Goal: Entertainment & Leisure: Consume media (video, audio)

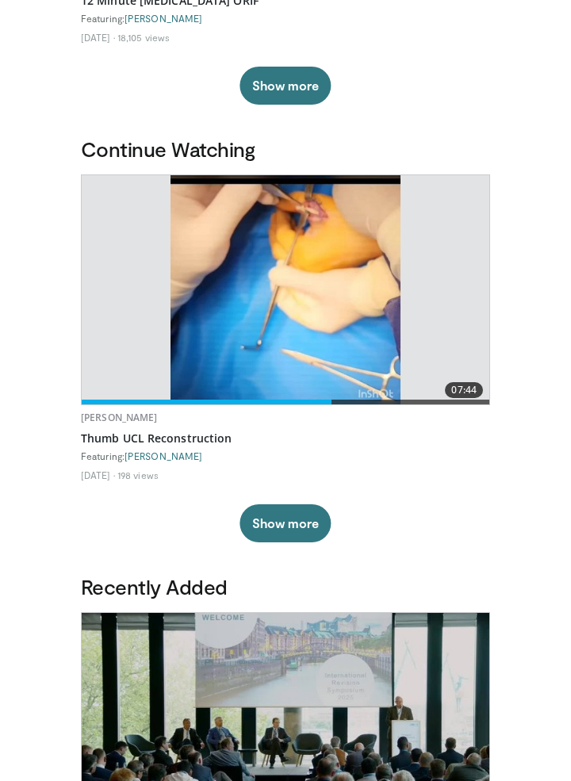
scroll to position [413, 0]
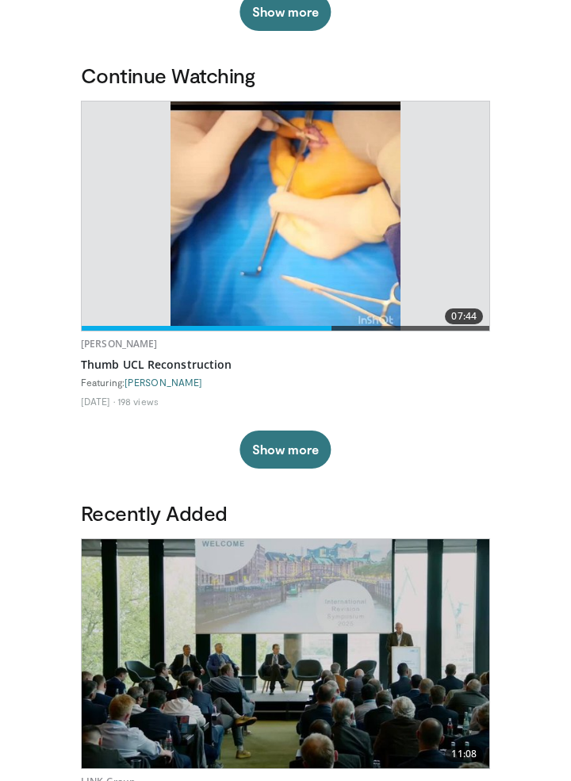
click at [101, 289] on link "07:44" at bounding box center [285, 215] width 407 height 229
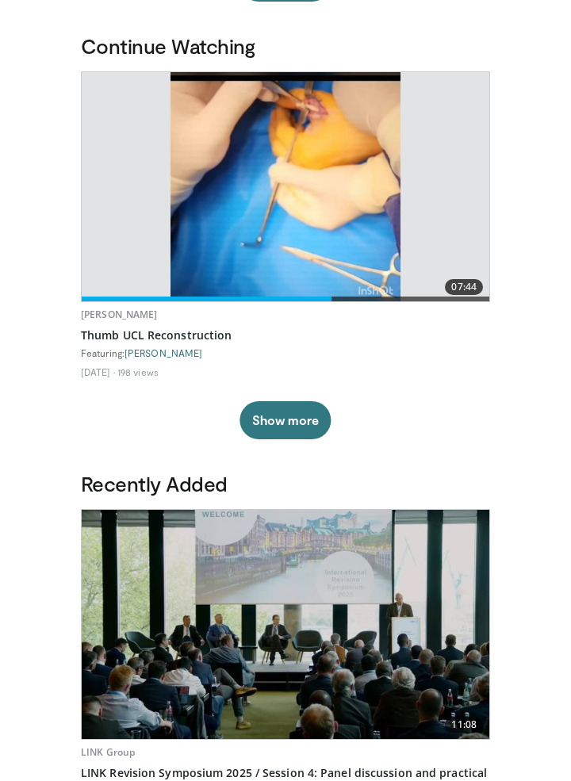
scroll to position [553, 0]
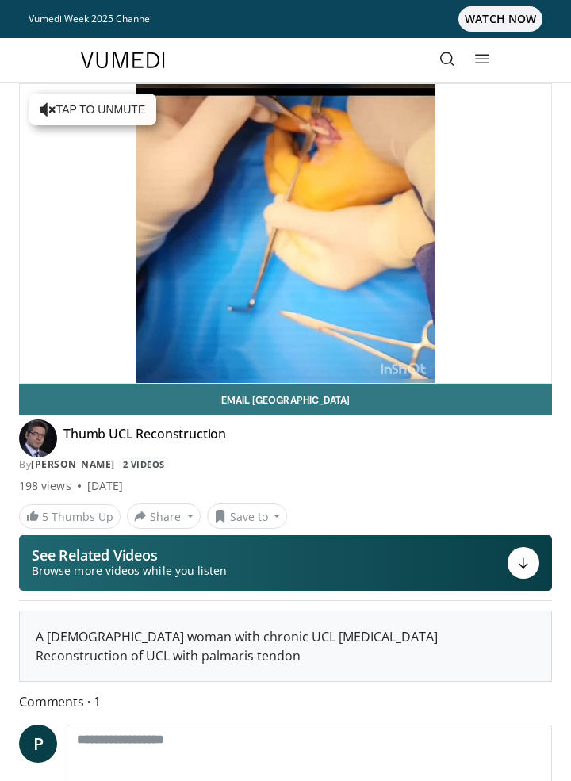
click at [506, 279] on div "10 seconds Tap to unmute" at bounding box center [285, 233] width 531 height 299
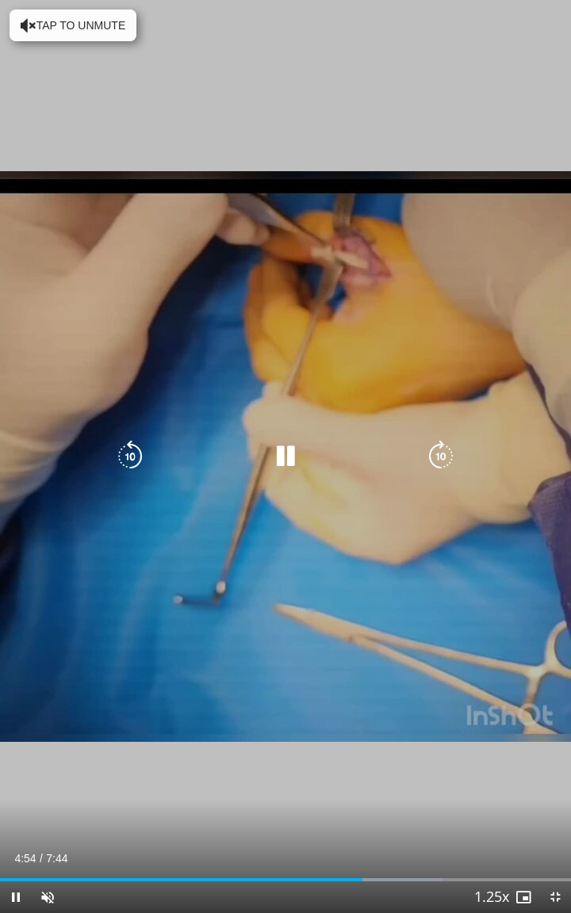
click at [538, 467] on div "10 seconds Tap to unmute" at bounding box center [285, 456] width 571 height 913
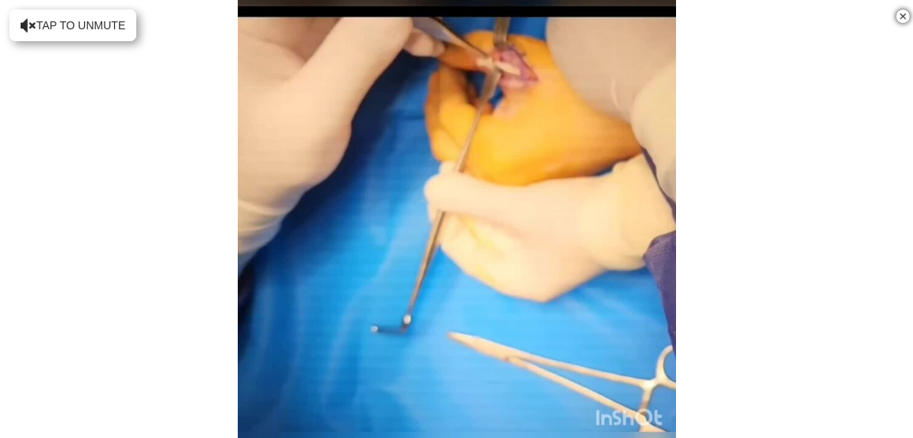
scroll to position [710, 0]
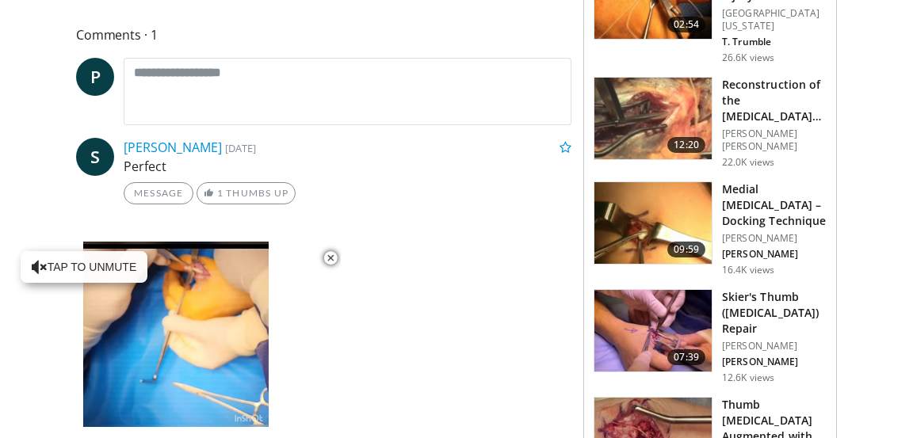
click at [570, 414] on img at bounding box center [653, 439] width 117 height 82
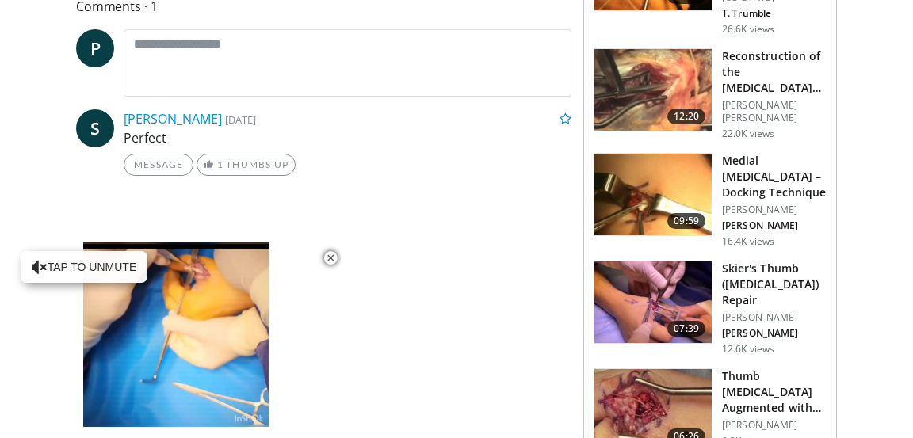
scroll to position [508, 0]
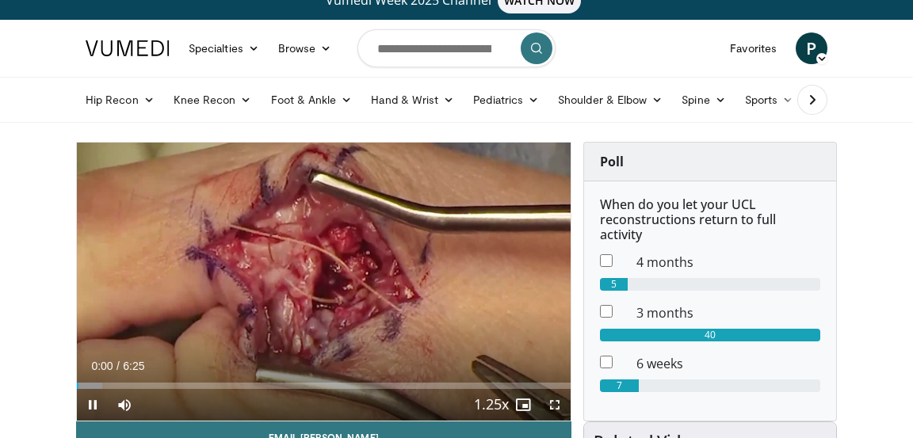
scroll to position [20, 0]
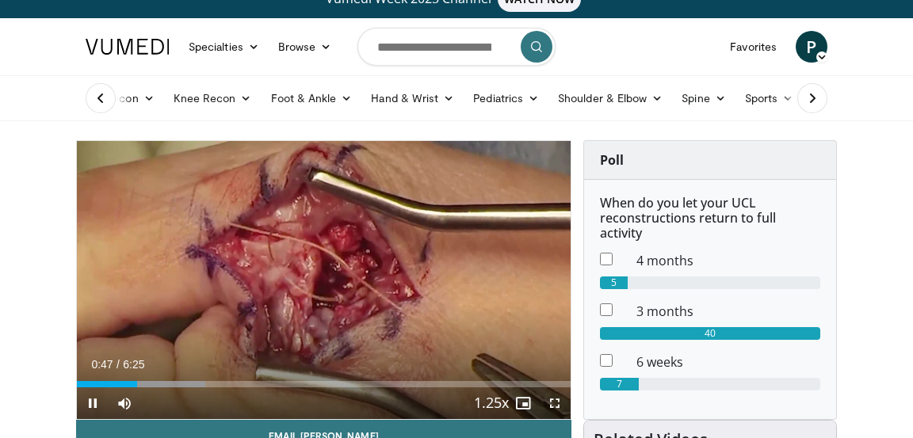
click at [117, 385] on div "Progress Bar" at bounding box center [152, 384] width 106 height 6
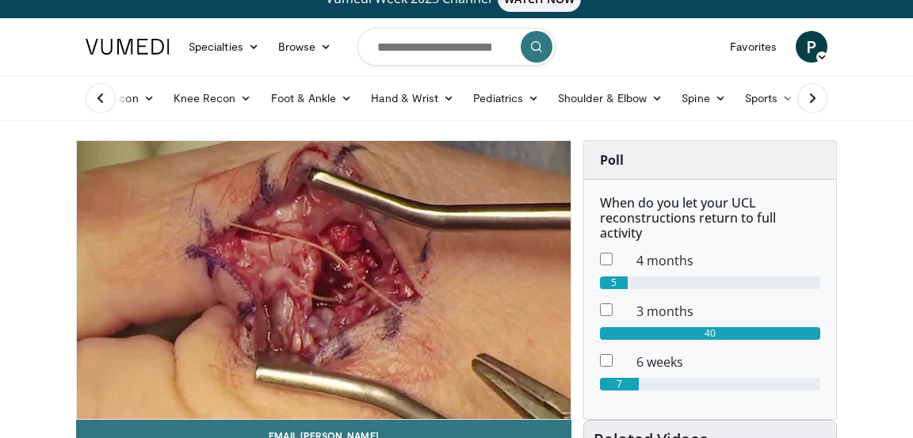
click at [166, 281] on div "10 seconds Tap to unmute" at bounding box center [324, 280] width 494 height 278
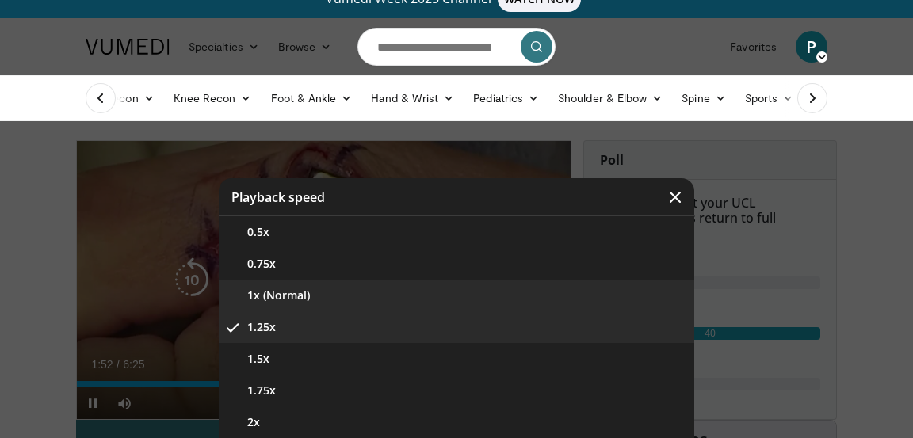
click at [266, 312] on button "1x (Normal)" at bounding box center [457, 296] width 476 height 32
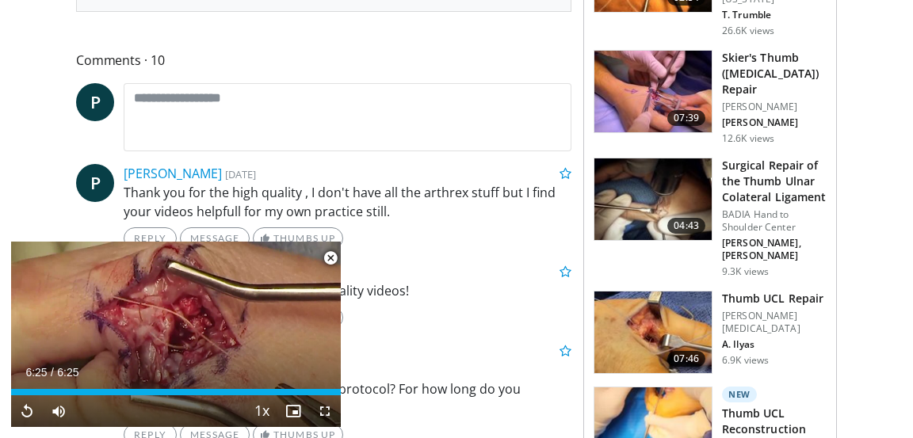
scroll to position [407, 0]
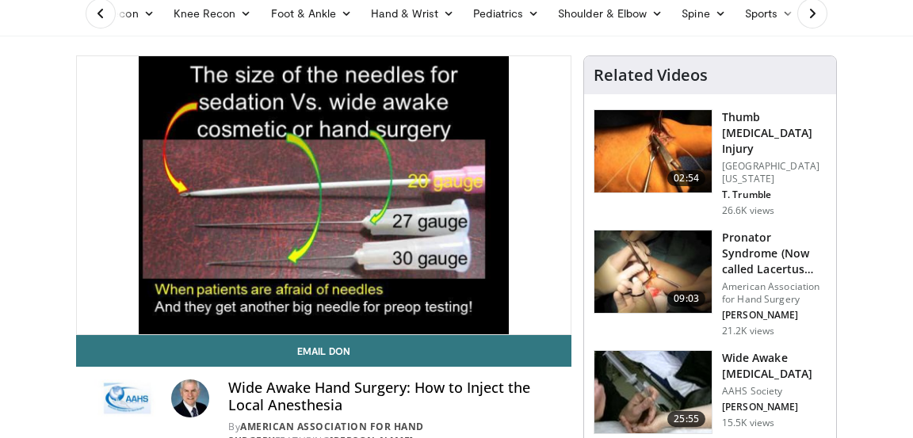
scroll to position [109, 0]
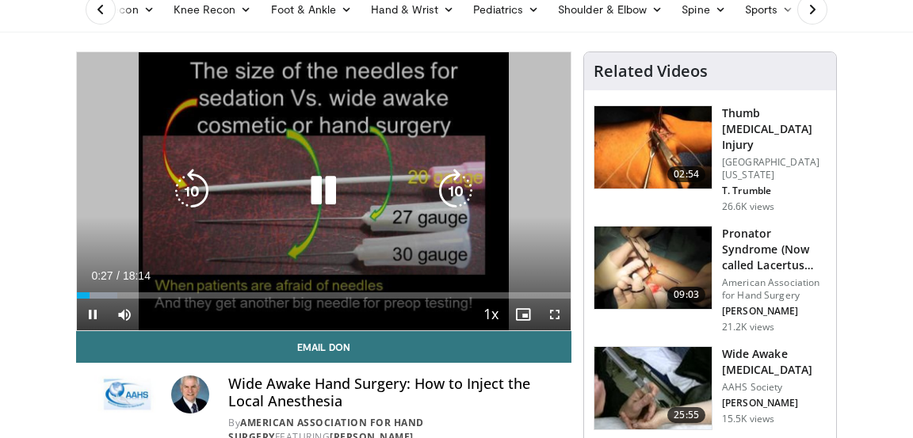
click at [116, 162] on div "10 seconds Tap to unmute" at bounding box center [324, 191] width 494 height 278
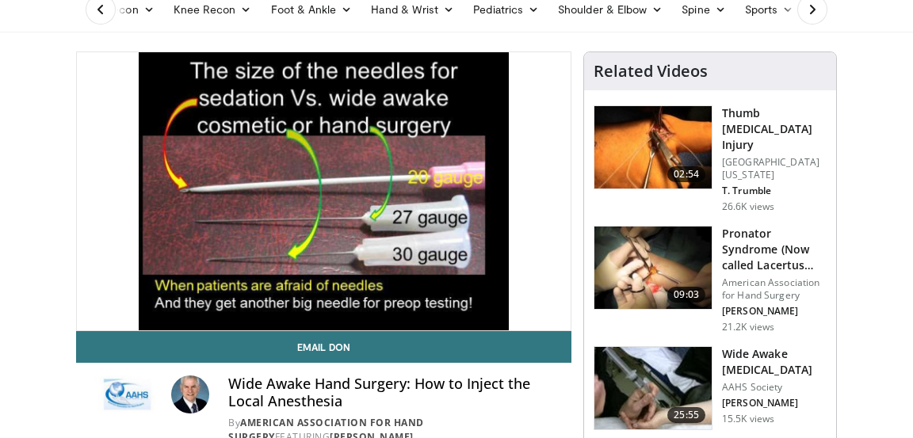
click at [152, 174] on div "10 seconds Tap to unmute" at bounding box center [324, 191] width 494 height 278
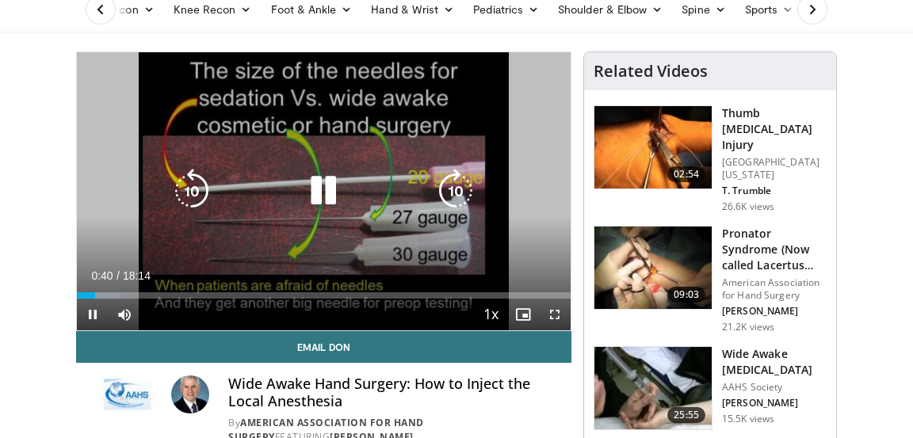
click at [79, 147] on div "10 seconds Tap to unmute" at bounding box center [324, 191] width 494 height 278
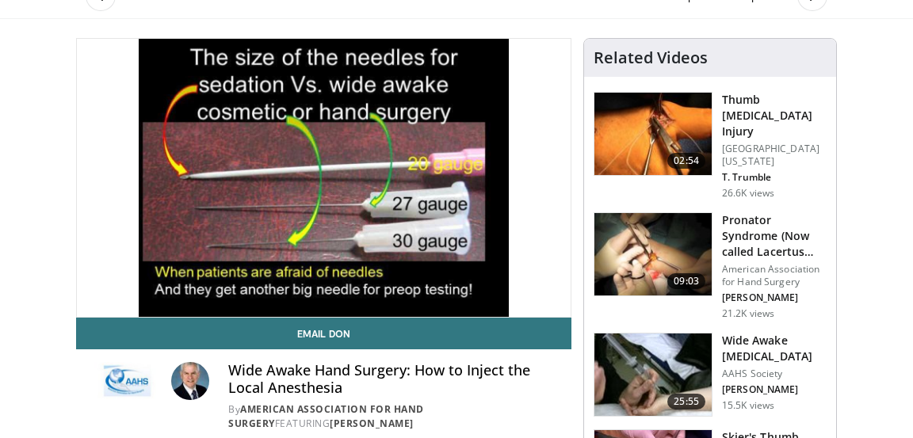
scroll to position [158, 0]
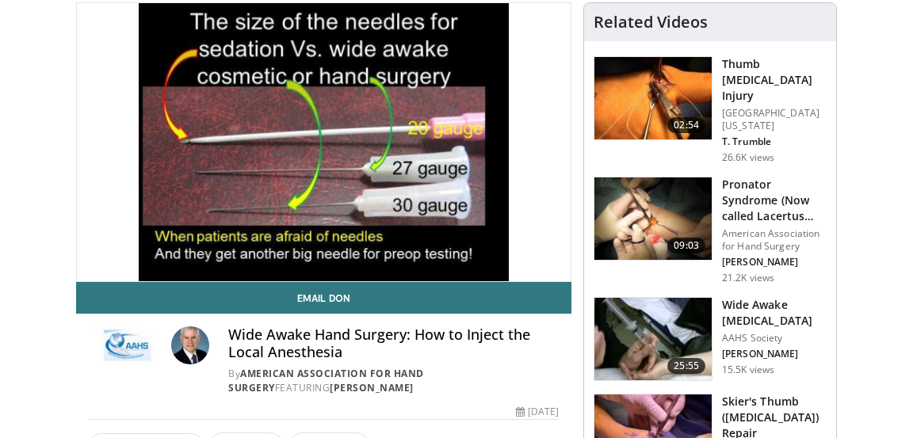
click at [142, 181] on div "10 seconds Tap to unmute" at bounding box center [324, 142] width 494 height 278
click at [208, 394] on div "Wide Awake Hand Surgery: How to Inject the Local Anesthesia By American Associa…" at bounding box center [324, 361] width 470 height 69
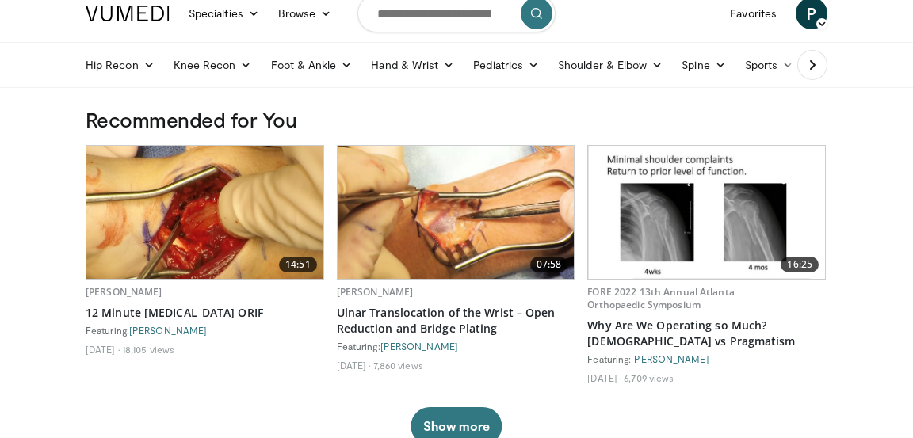
scroll to position [55, 0]
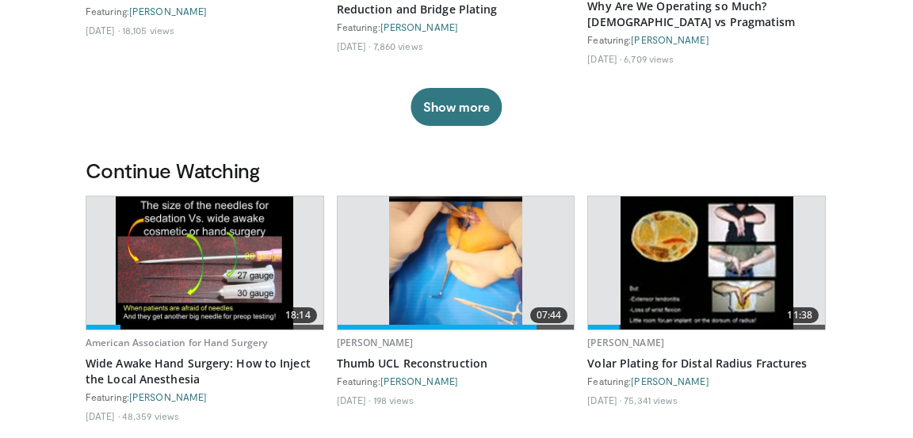
click at [122, 277] on img at bounding box center [205, 263] width 178 height 133
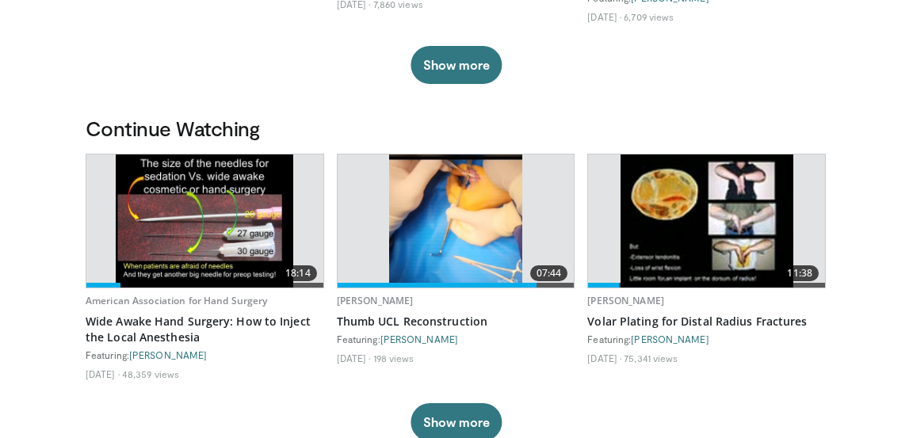
scroll to position [449, 0]
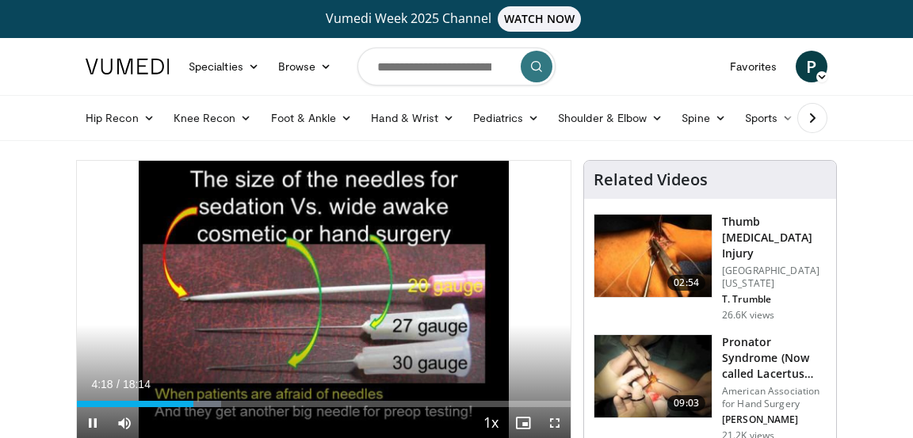
click at [78, 193] on div "10 seconds Tap to unmute" at bounding box center [324, 300] width 494 height 278
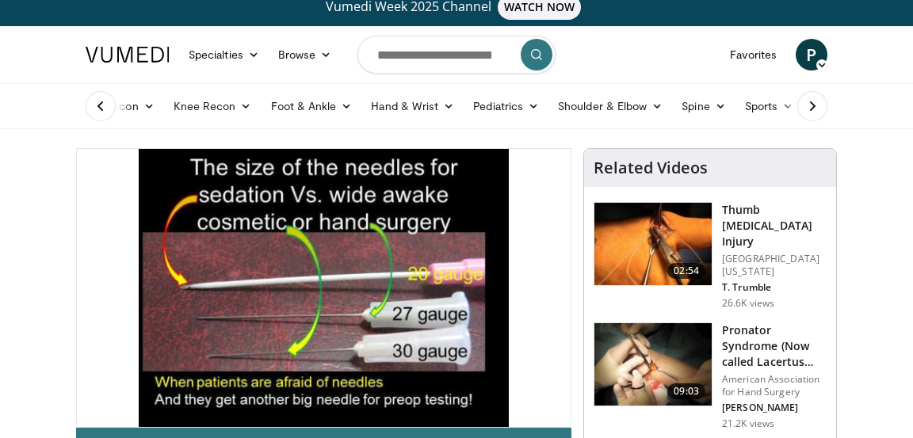
scroll to position [13, 0]
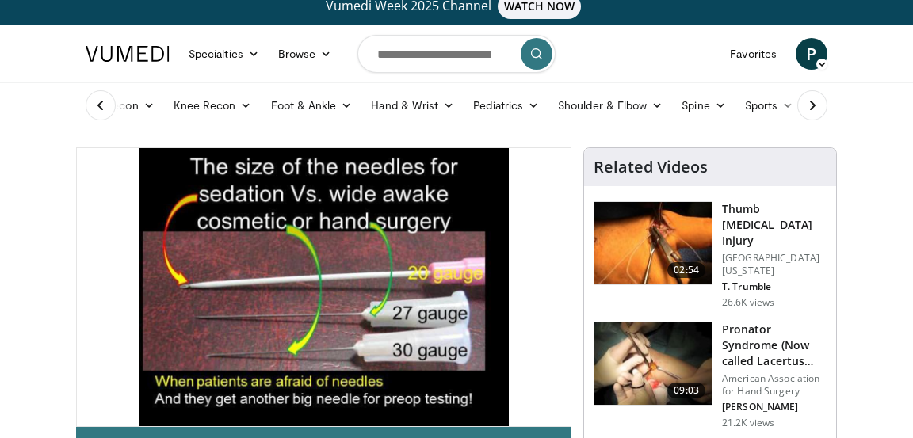
click at [349, 309] on div "10 seconds Tap to unmute" at bounding box center [324, 287] width 494 height 278
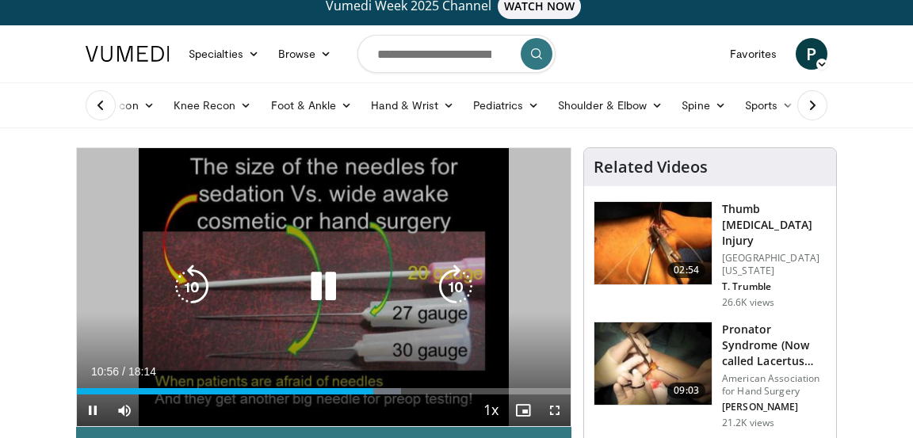
click at [335, 299] on icon "Video Player" at bounding box center [323, 287] width 44 height 44
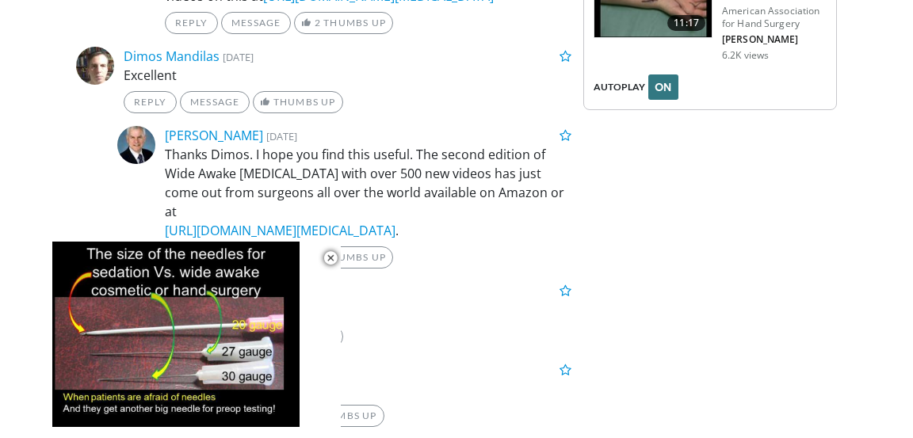
scroll to position [2375, 0]
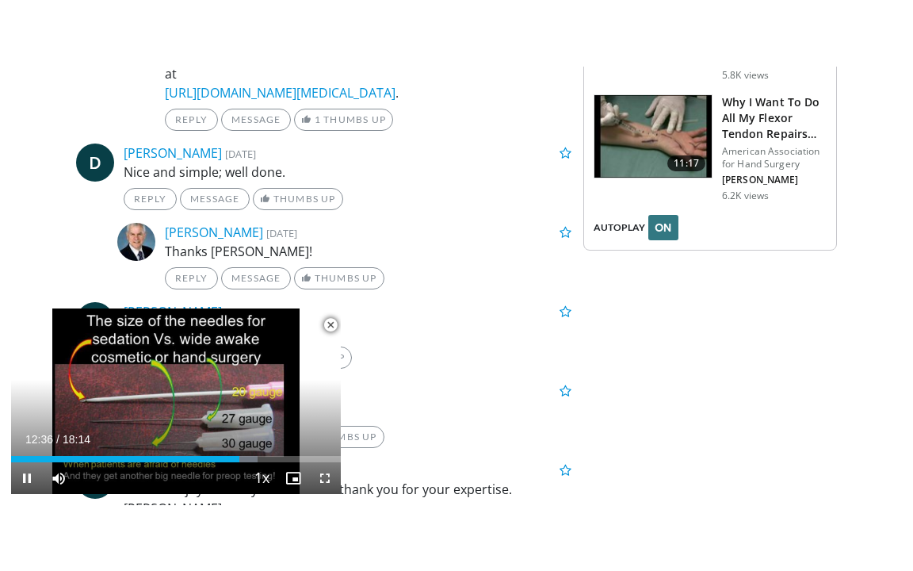
scroll to position [2303, 0]
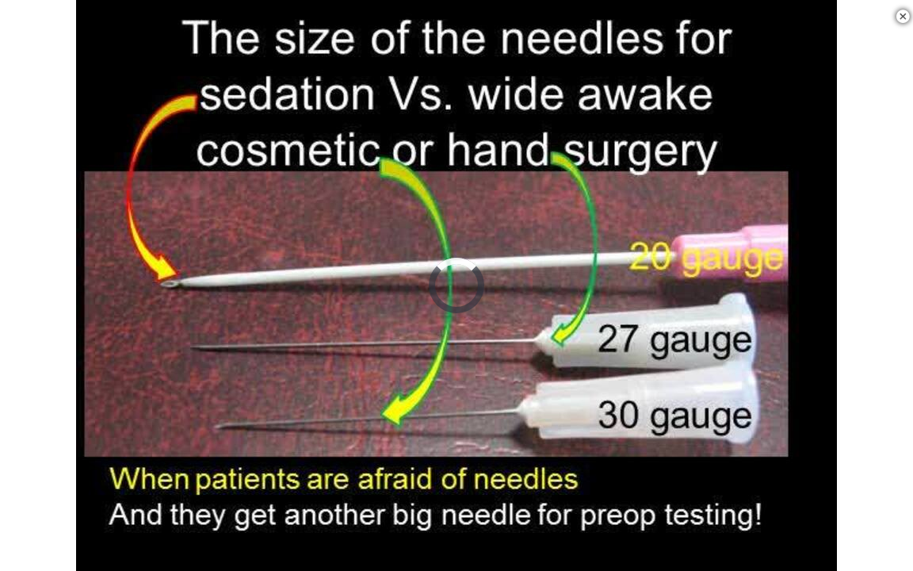
click at [883, 299] on div "10 seconds Tap to unmute" at bounding box center [456, 285] width 913 height 571
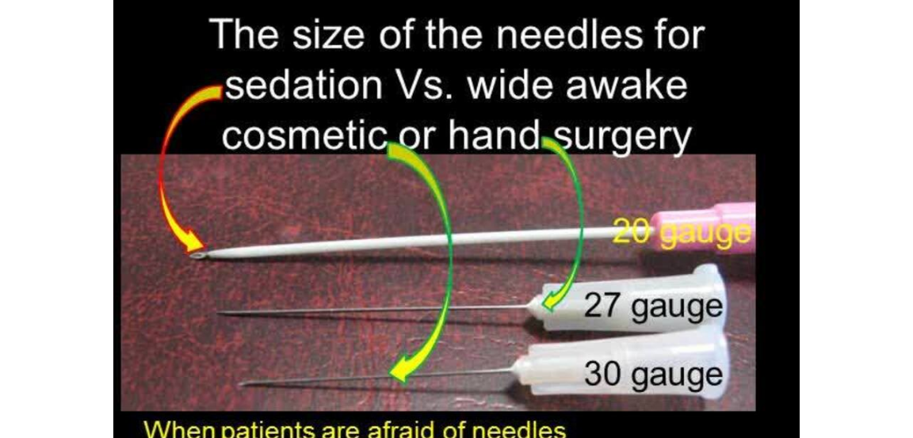
scroll to position [1886, 0]
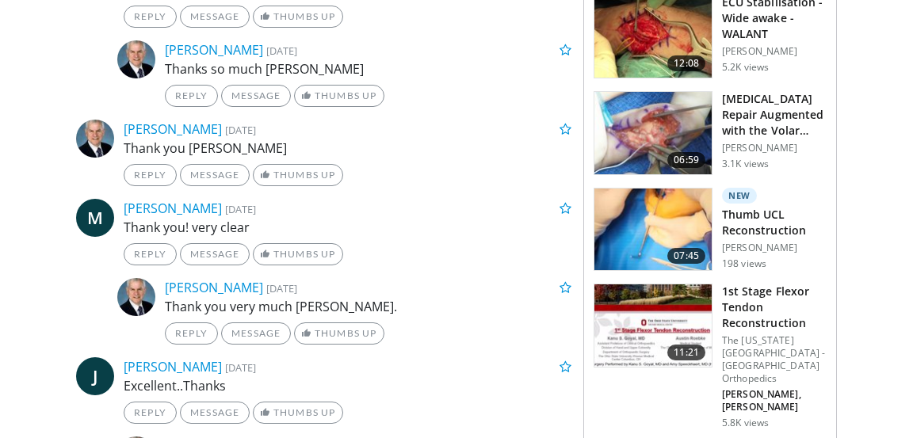
click at [189, 41] on link "[PERSON_NAME]" at bounding box center [214, 49] width 98 height 17
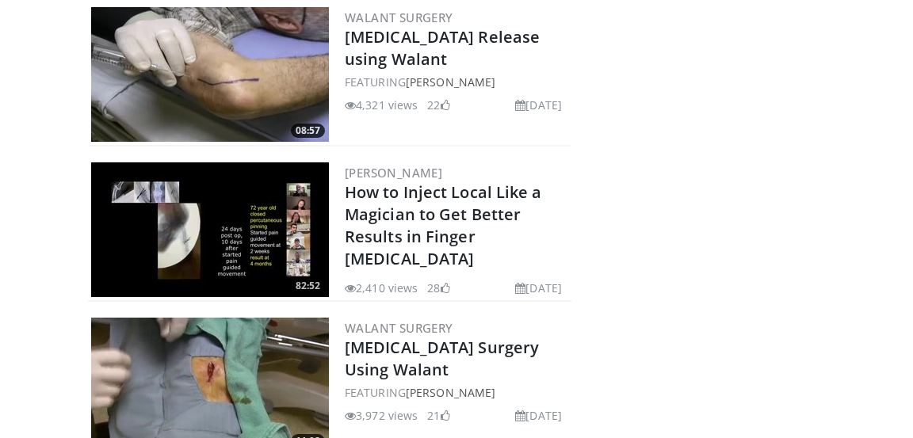
scroll to position [908, 0]
